Goal: Task Accomplishment & Management: Use online tool/utility

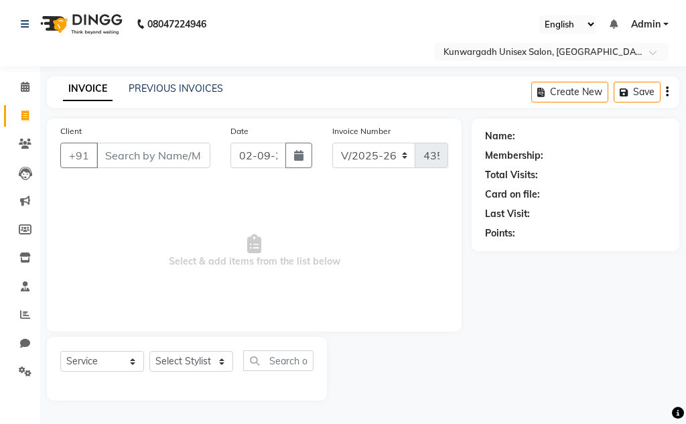
select select "7931"
select select "service"
click at [17, 117] on span at bounding box center [24, 116] width 23 height 15
select select "service"
type input "4353"
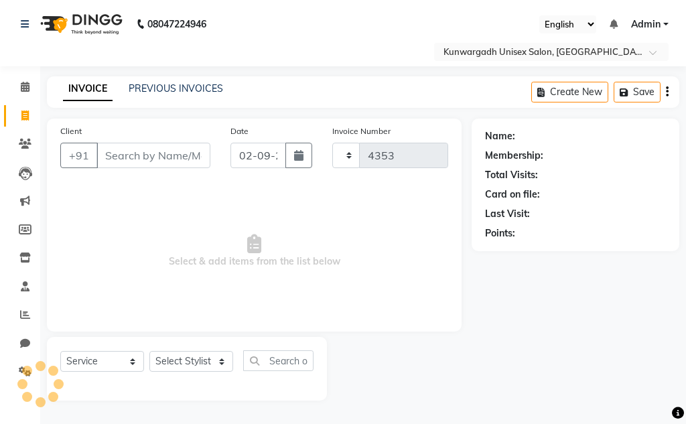
select select "7931"
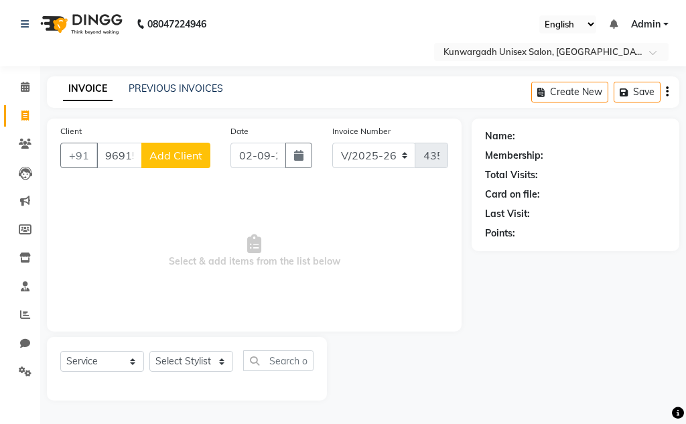
type input "96915147"
click at [192, 154] on span "Add Client" at bounding box center [175, 155] width 53 height 13
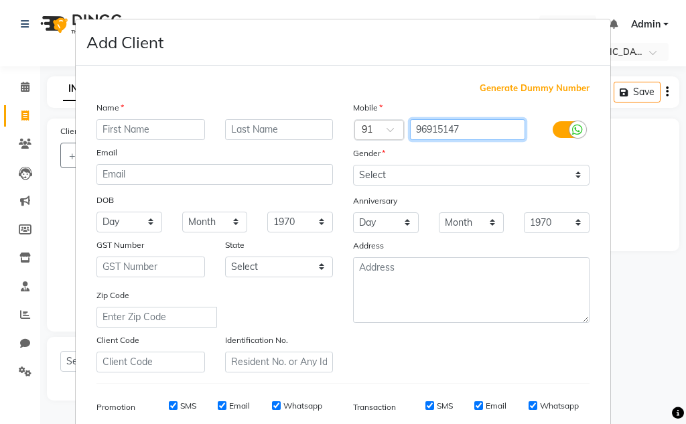
click at [491, 131] on input "96915147" at bounding box center [468, 129] width 116 height 21
type input "9691514405"
click at [181, 126] on input "text" at bounding box center [151, 129] width 109 height 21
type input "Alok Sir"
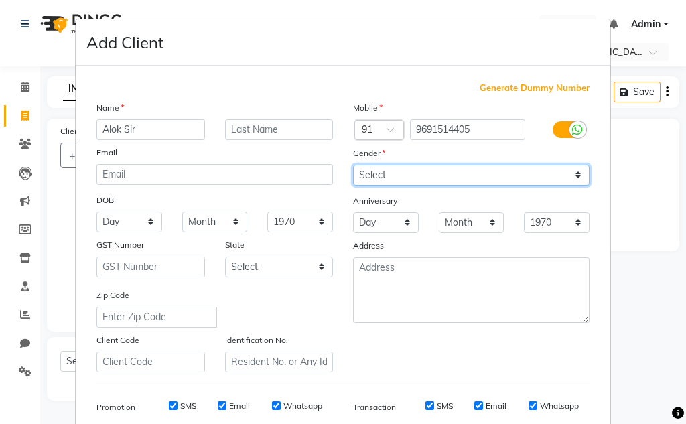
click at [434, 167] on select "Select [DEMOGRAPHIC_DATA] [DEMOGRAPHIC_DATA] Other Prefer Not To Say" at bounding box center [471, 175] width 237 height 21
click at [353, 165] on select "Select [DEMOGRAPHIC_DATA] [DEMOGRAPHIC_DATA] Other Prefer Not To Say" at bounding box center [471, 175] width 237 height 21
drag, startPoint x: 411, startPoint y: 172, endPoint x: 406, endPoint y: 183, distance: 12.3
click at [411, 172] on select "Select [DEMOGRAPHIC_DATA] [DEMOGRAPHIC_DATA] Other Prefer Not To Say" at bounding box center [471, 175] width 237 height 21
select select "[DEMOGRAPHIC_DATA]"
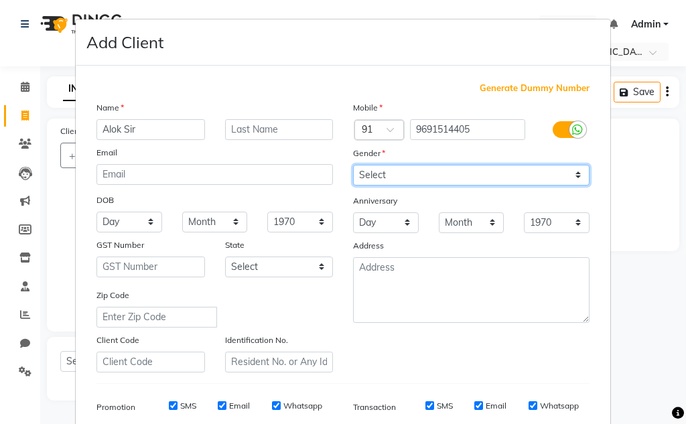
click at [353, 165] on select "Select [DEMOGRAPHIC_DATA] [DEMOGRAPHIC_DATA] Other Prefer Not To Say" at bounding box center [471, 175] width 237 height 21
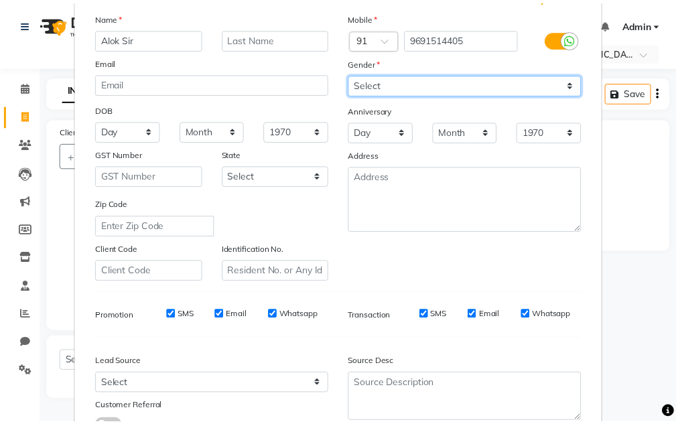
scroll to position [194, 0]
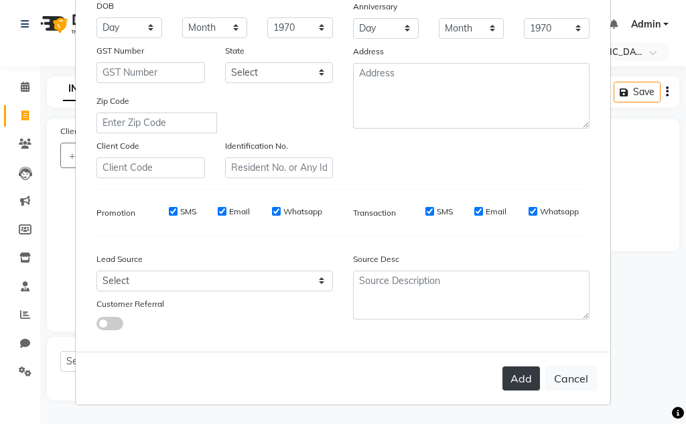
click at [516, 387] on button "Add" at bounding box center [522, 379] width 38 height 24
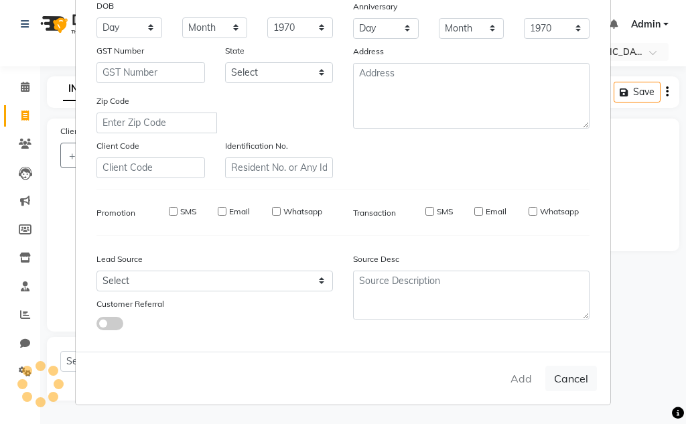
type input "9691514405"
select select
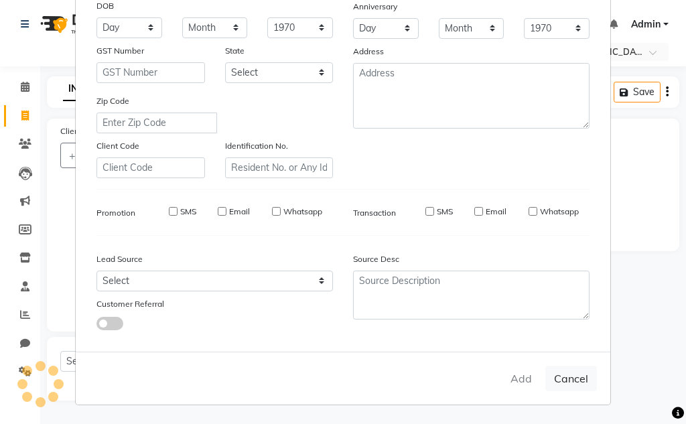
select select
checkbox input "false"
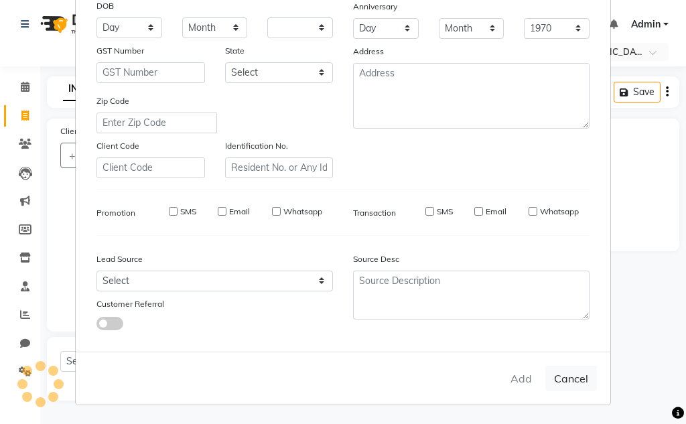
checkbox input "false"
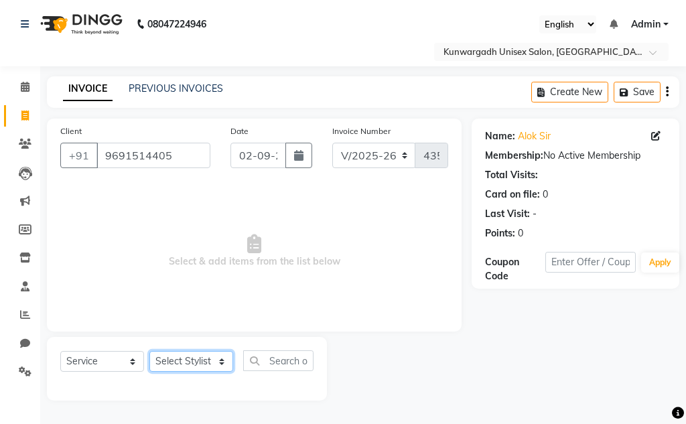
click at [186, 356] on select "Select Stylist Aarti [PERSON_NAME] Sir Chiku [PERSON_NAME] [PERSON_NAME] [PERSO…" at bounding box center [191, 361] width 84 height 21
select select "82467"
click at [149, 351] on select "Select Stylist Aarti [PERSON_NAME] Sir Chiku [PERSON_NAME] [PERSON_NAME] [PERSO…" at bounding box center [191, 361] width 84 height 21
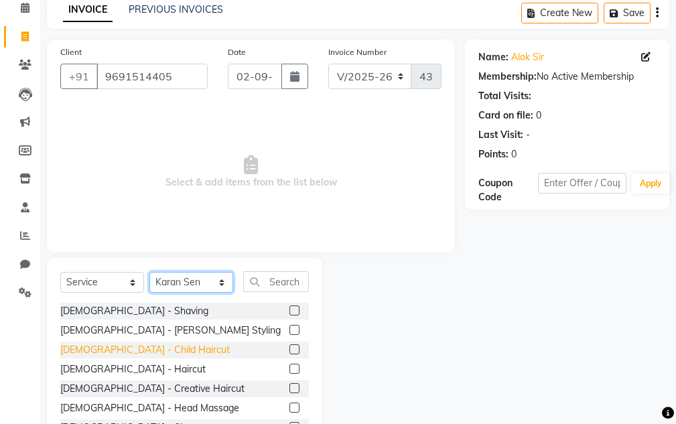
scroll to position [131, 0]
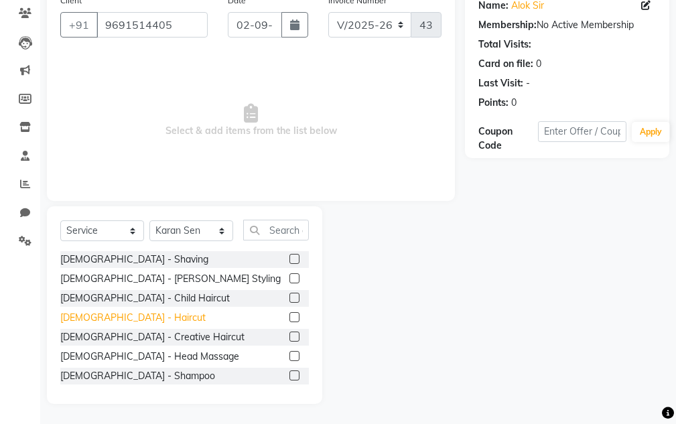
click at [120, 315] on div "[DEMOGRAPHIC_DATA] - Haircut" at bounding box center [132, 318] width 145 height 14
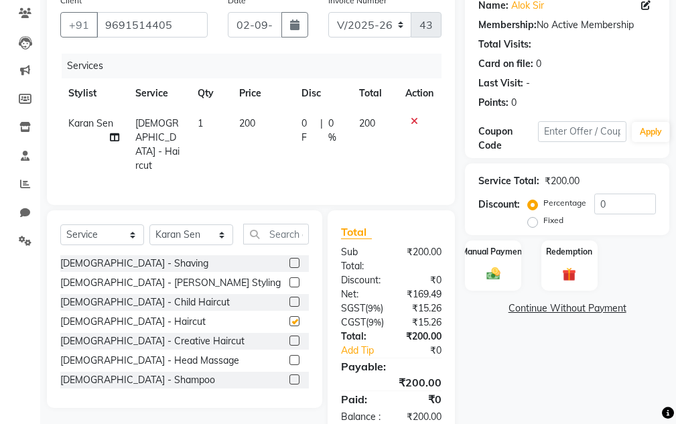
checkbox input "false"
click at [137, 276] on div "[DEMOGRAPHIC_DATA] - [PERSON_NAME] Styling" at bounding box center [170, 283] width 220 height 14
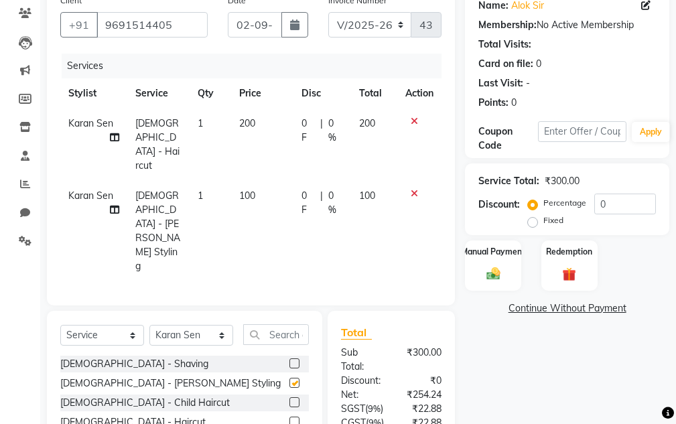
checkbox input "false"
drag, startPoint x: 486, startPoint y: 256, endPoint x: 506, endPoint y: 259, distance: 20.4
click at [489, 257] on label "Manual Payment" at bounding box center [493, 251] width 67 height 13
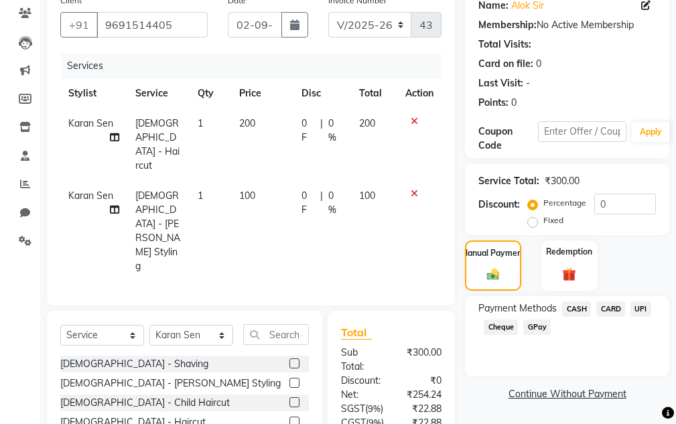
drag, startPoint x: 640, startPoint y: 318, endPoint x: 649, endPoint y: 300, distance: 20.4
click at [643, 308] on div "UPI" at bounding box center [638, 311] width 26 height 18
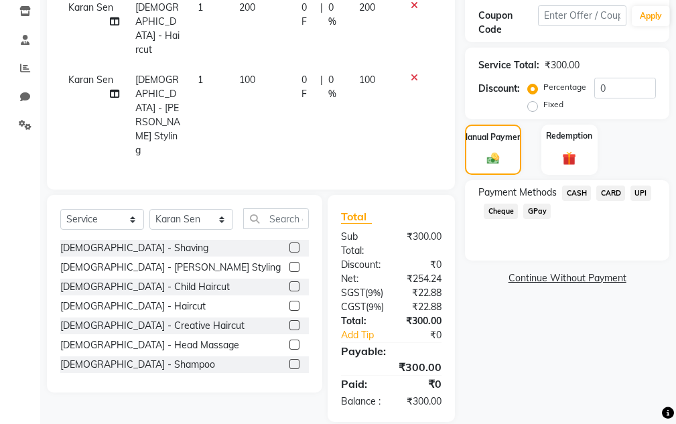
click at [639, 193] on span "UPI" at bounding box center [641, 193] width 21 height 15
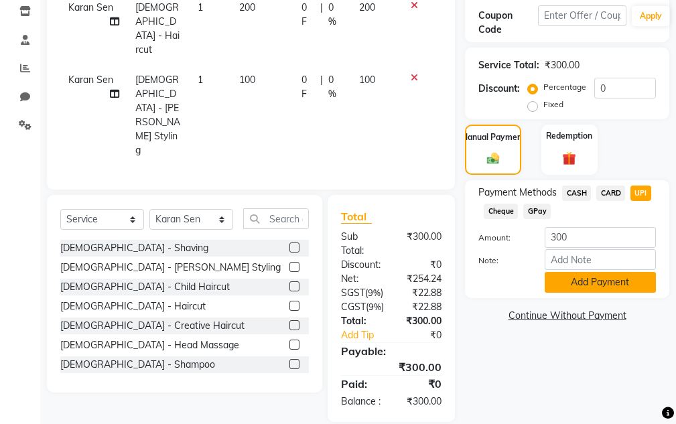
click at [599, 292] on div "Payment Methods CASH CARD UPI Cheque GPay Amount: 300 Note: Add Payment" at bounding box center [567, 239] width 204 height 118
click at [595, 275] on button "Add Payment" at bounding box center [600, 282] width 111 height 21
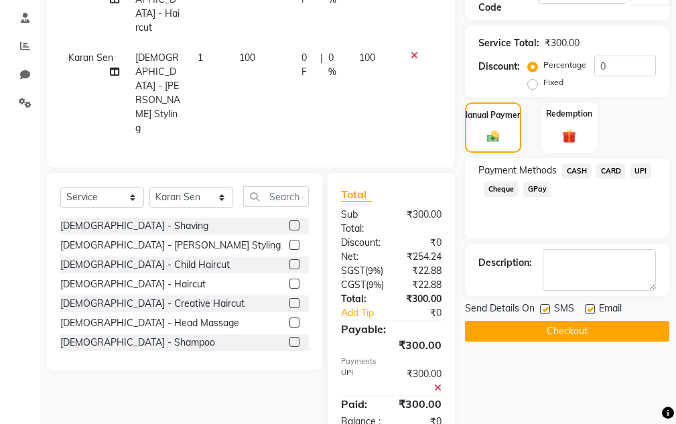
scroll to position [289, 0]
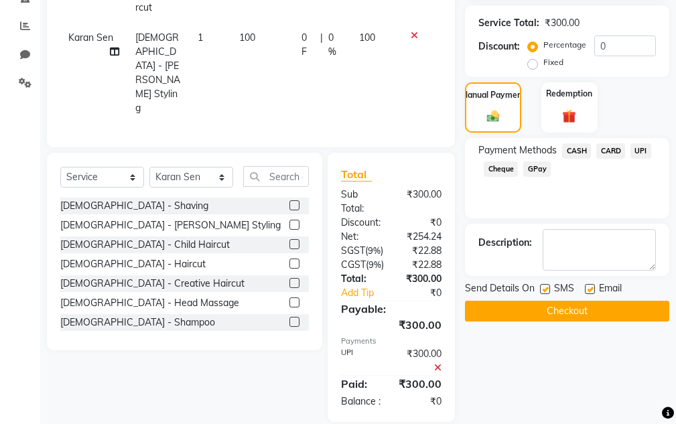
click at [577, 310] on button "Checkout" at bounding box center [567, 311] width 204 height 21
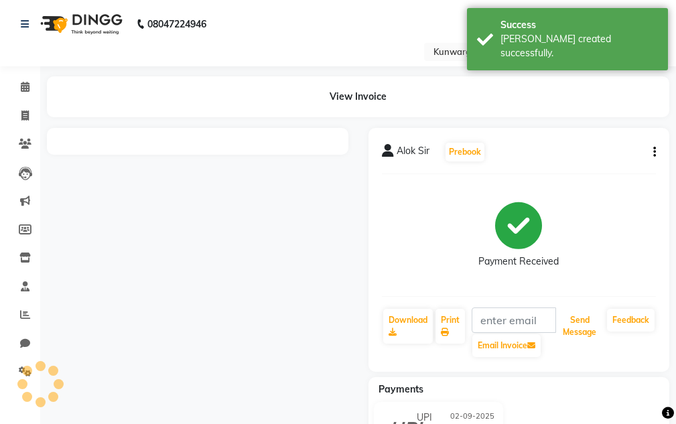
click at [569, 316] on button "Send Message" at bounding box center [580, 326] width 44 height 35
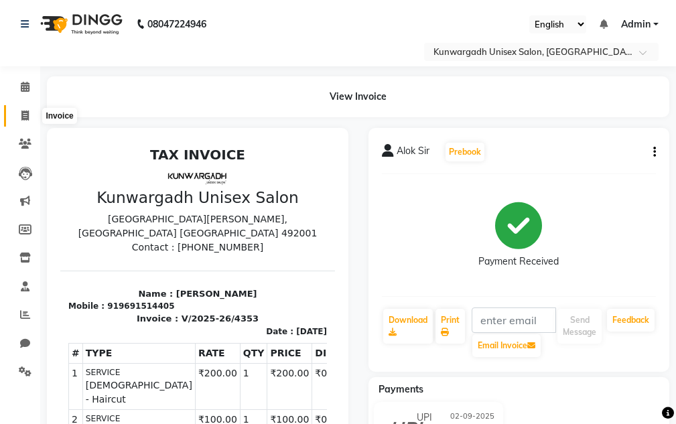
click at [21, 119] on span at bounding box center [24, 116] width 23 height 15
select select "service"
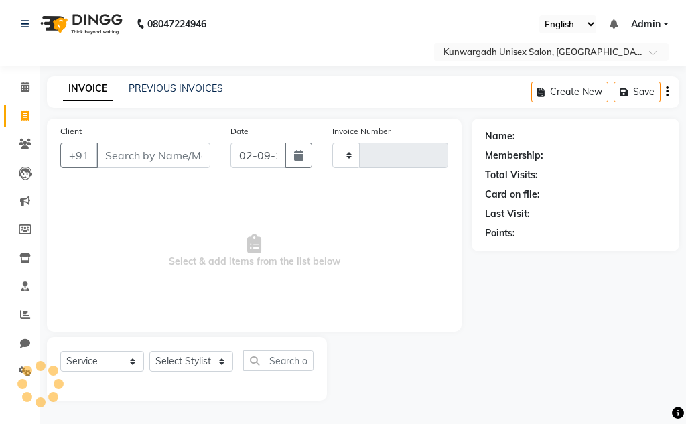
type input "4354"
select select "7931"
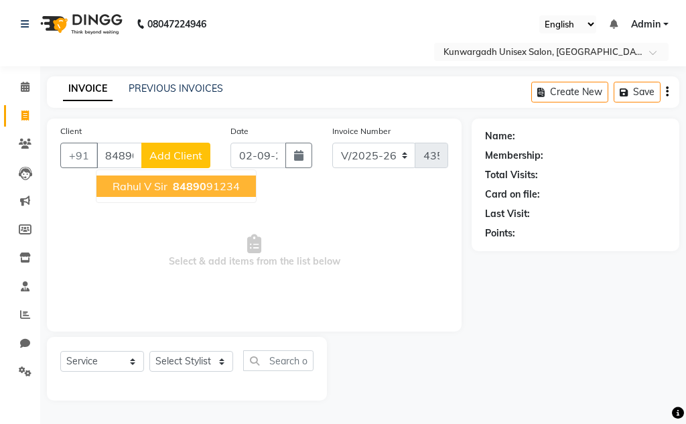
drag, startPoint x: 157, startPoint y: 186, endPoint x: 164, endPoint y: 192, distance: 8.5
click at [158, 186] on span "Rahul V Sir" at bounding box center [140, 186] width 55 height 13
type input "8489091234"
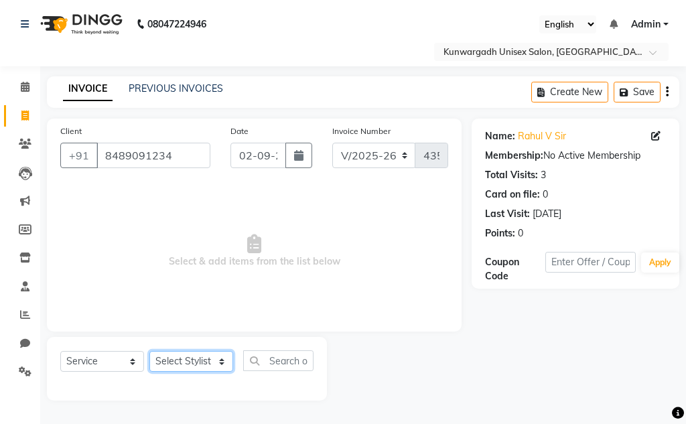
click at [173, 355] on select "Select Stylist Aarti [PERSON_NAME] Sir Chiku [PERSON_NAME] [PERSON_NAME] [PERSO…" at bounding box center [191, 361] width 84 height 21
select select "85604"
click at [149, 351] on select "Select Stylist Aarti [PERSON_NAME] Sir Chiku [PERSON_NAME] [PERSON_NAME] [PERSO…" at bounding box center [191, 361] width 84 height 21
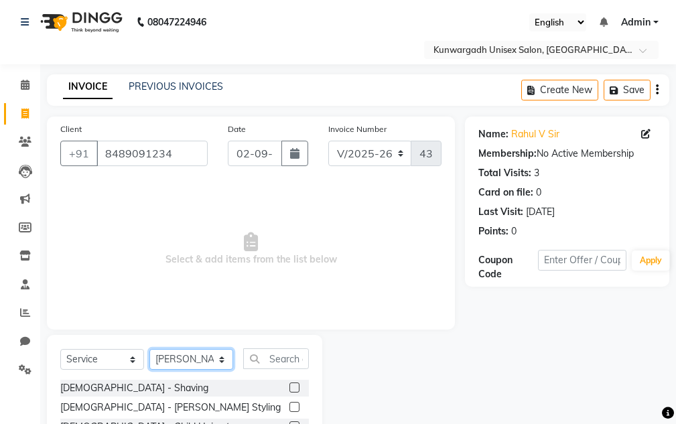
scroll to position [131, 0]
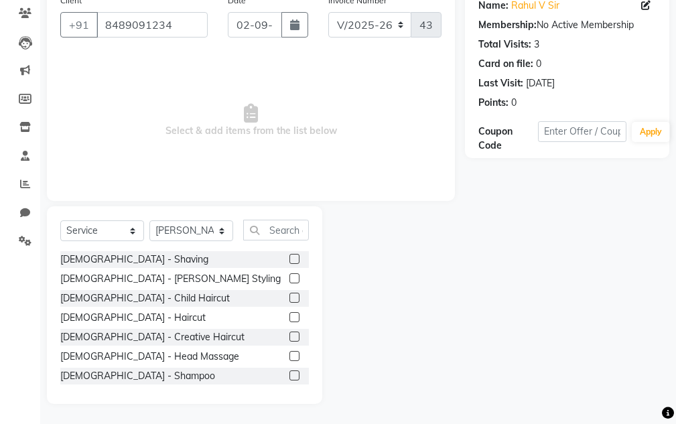
drag, startPoint x: 109, startPoint y: 313, endPoint x: 105, endPoint y: 306, distance: 7.5
click at [107, 312] on div "[DEMOGRAPHIC_DATA] - Haircut" at bounding box center [132, 318] width 145 height 14
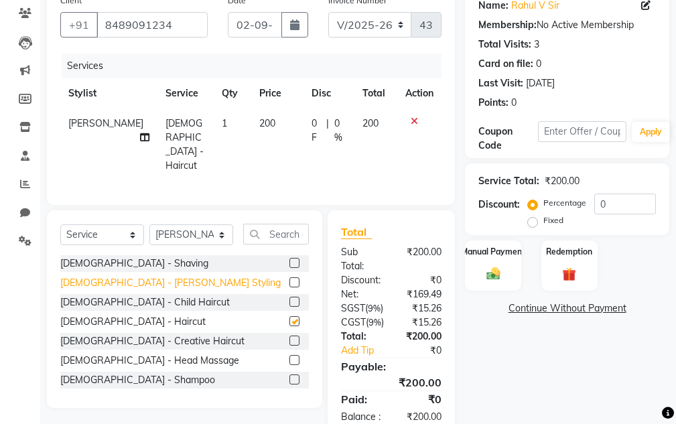
checkbox input "false"
click at [109, 281] on div "[DEMOGRAPHIC_DATA] - [PERSON_NAME] Styling" at bounding box center [170, 283] width 220 height 14
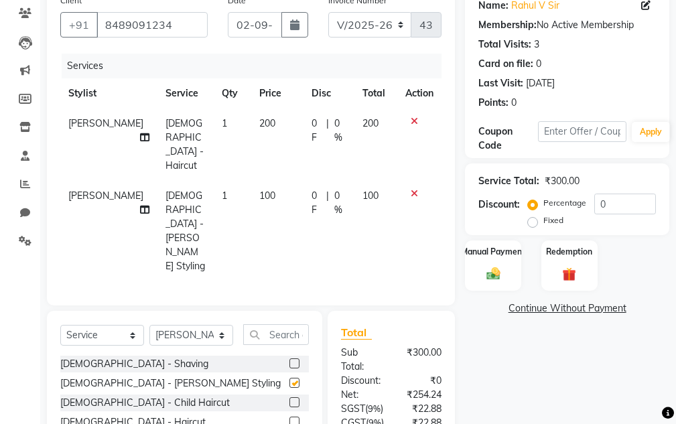
checkbox input "false"
drag, startPoint x: 479, startPoint y: 287, endPoint x: 489, endPoint y: 279, distance: 12.9
click at [482, 284] on div "Manual Payment" at bounding box center [493, 265] width 58 height 52
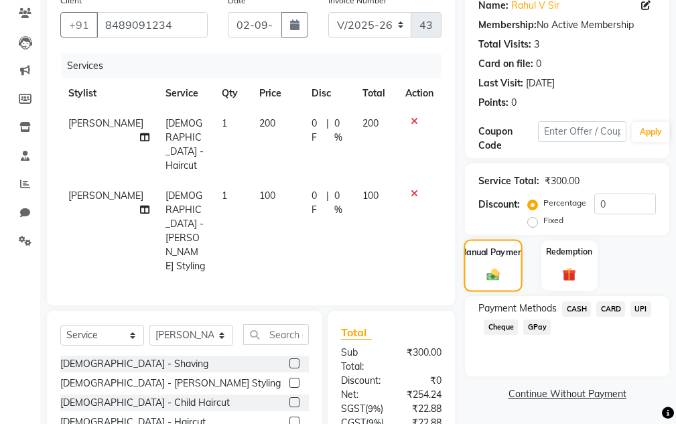
click at [489, 277] on img at bounding box center [493, 274] width 21 height 15
click at [570, 314] on span "CASH" at bounding box center [576, 309] width 29 height 15
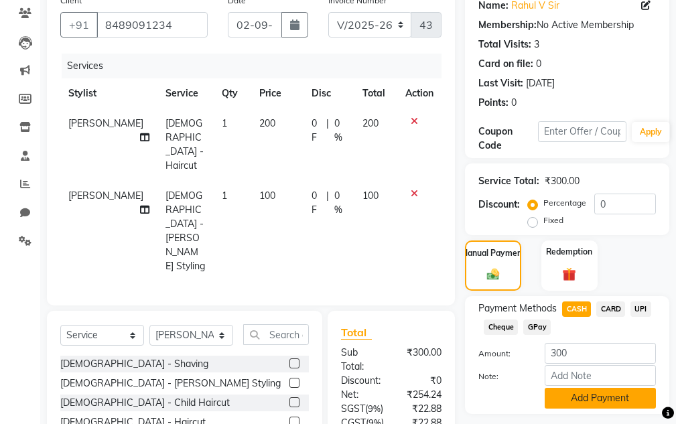
click at [573, 395] on button "Add Payment" at bounding box center [600, 398] width 111 height 21
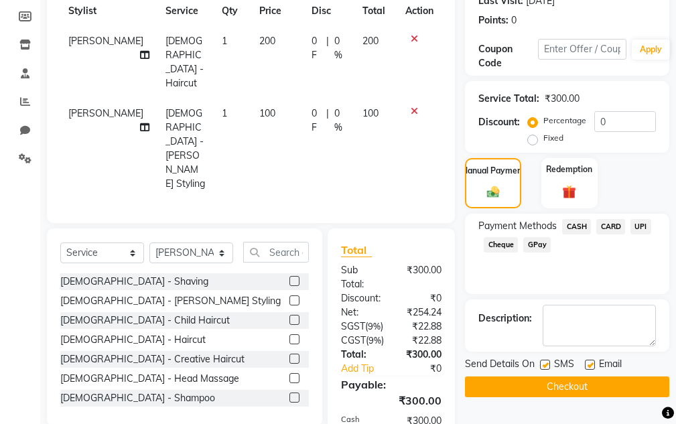
scroll to position [316, 0]
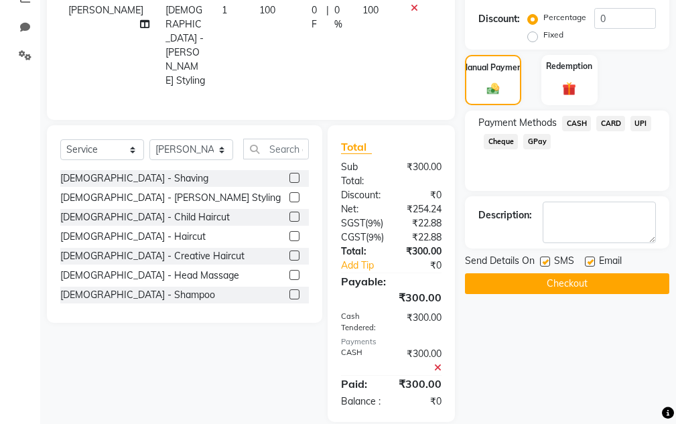
click at [544, 282] on button "Checkout" at bounding box center [567, 283] width 204 height 21
